Goal: Information Seeking & Learning: Find specific fact

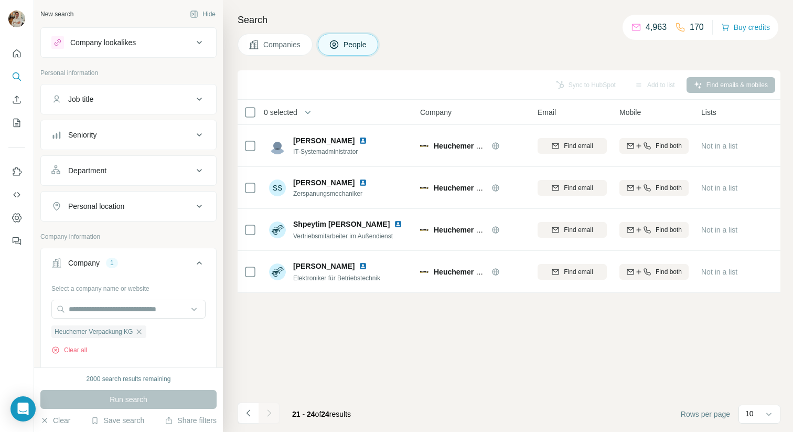
scroll to position [57, 0]
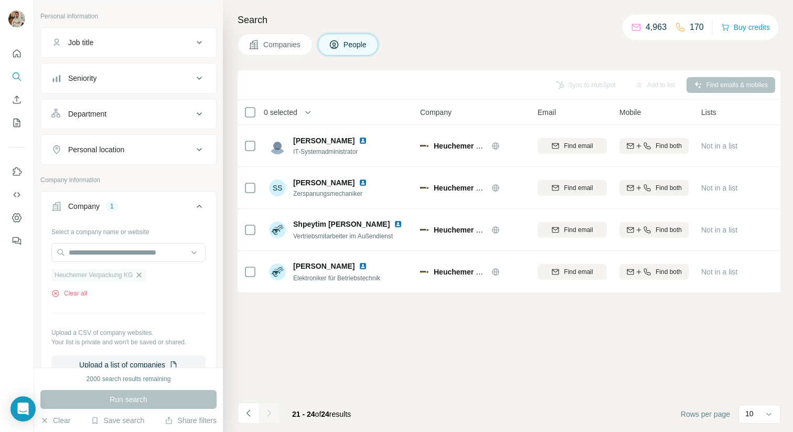
click at [141, 275] on icon "button" at bounding box center [139, 275] width 8 height 8
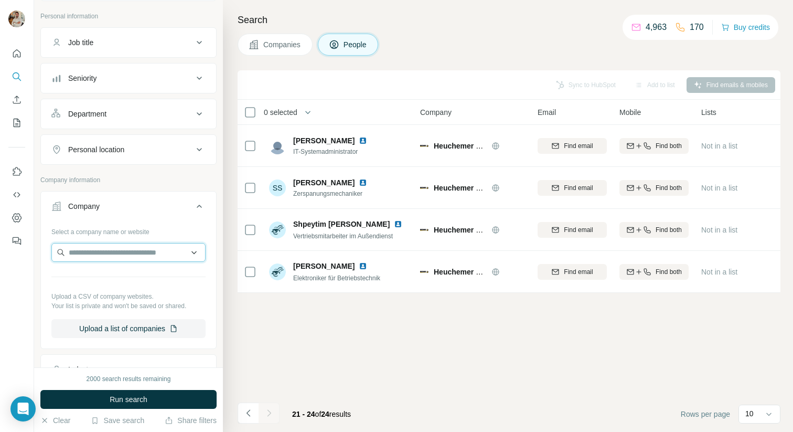
click at [97, 255] on input "text" at bounding box center [128, 252] width 154 height 19
type input "**********"
click at [118, 279] on div "Habyt [DOMAIN_NAME]" at bounding box center [128, 280] width 149 height 28
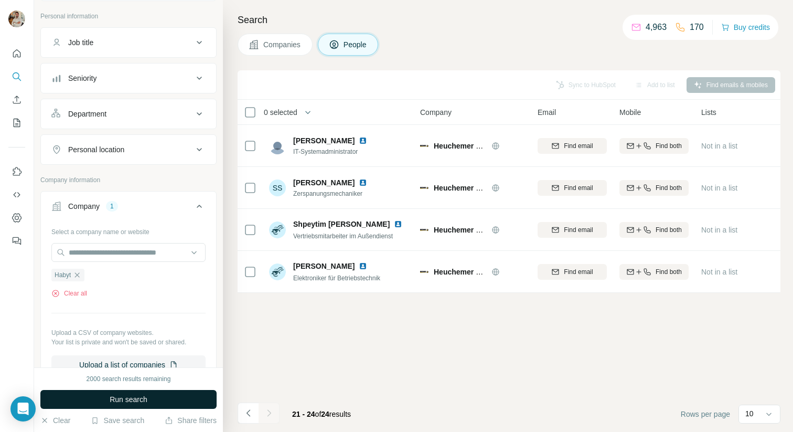
click at [154, 400] on button "Run search" at bounding box center [128, 399] width 176 height 19
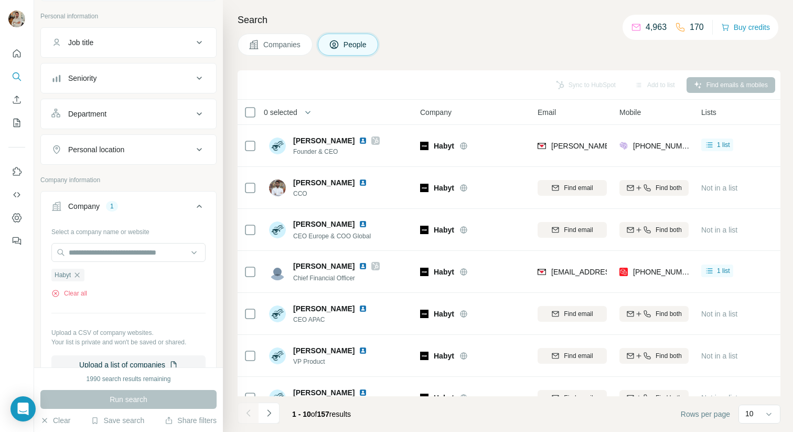
click at [293, 47] on span "Companies" at bounding box center [282, 44] width 38 height 10
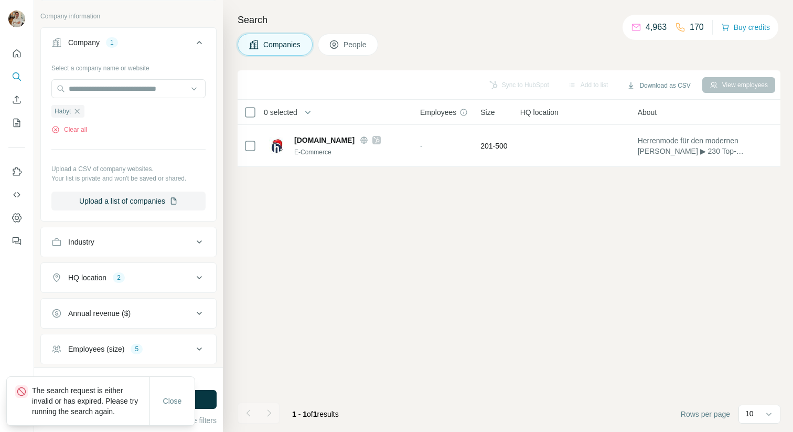
click at [343, 46] on button "People" at bounding box center [348, 45] width 61 height 22
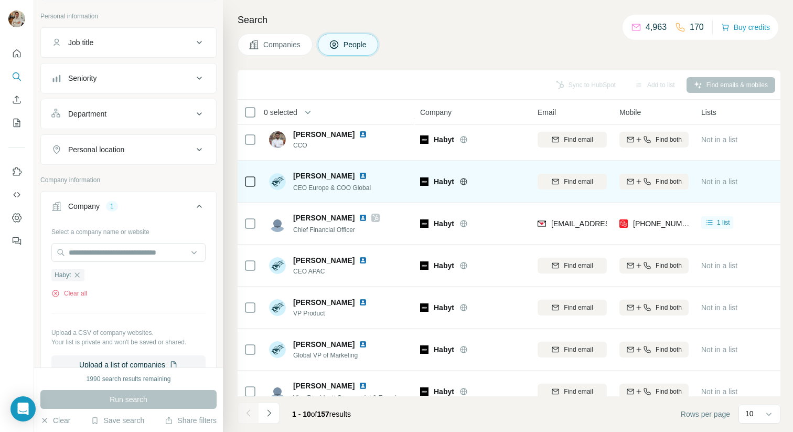
scroll to position [74, 0]
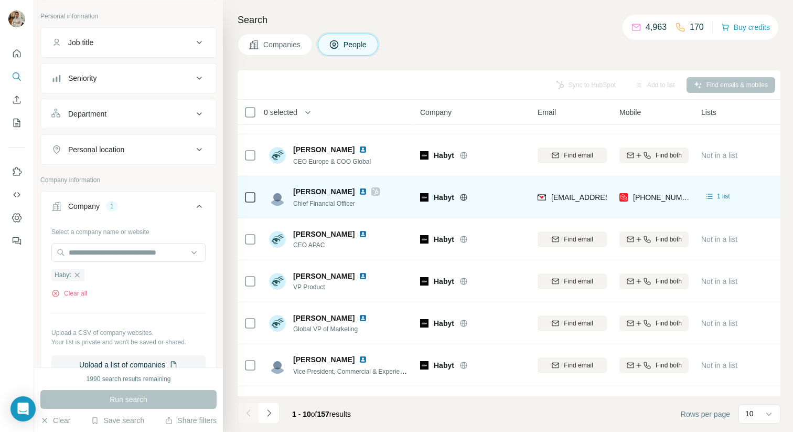
click at [359, 191] on img at bounding box center [363, 191] width 8 height 8
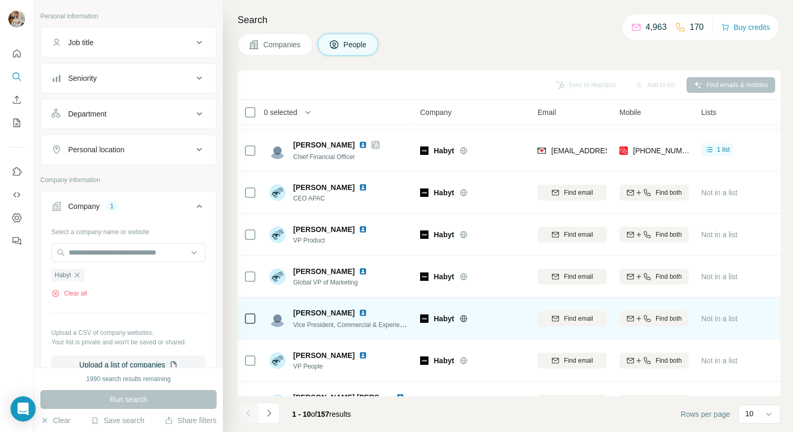
scroll to position [148, 0]
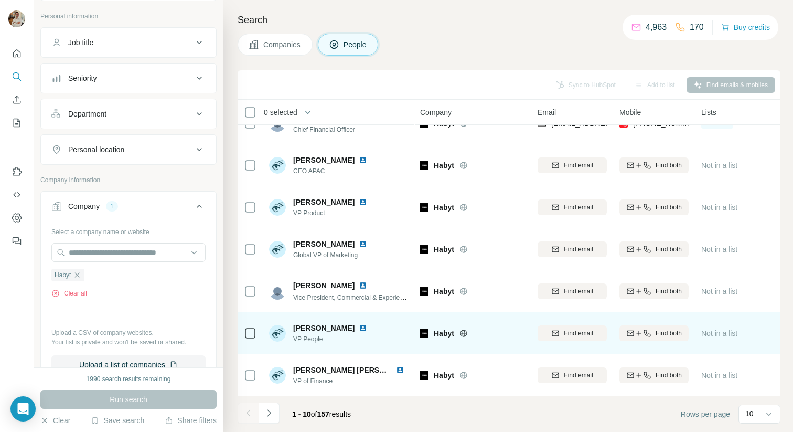
click at [359, 325] on img at bounding box center [363, 328] width 8 height 8
